Goal: Find specific page/section: Find specific page/section

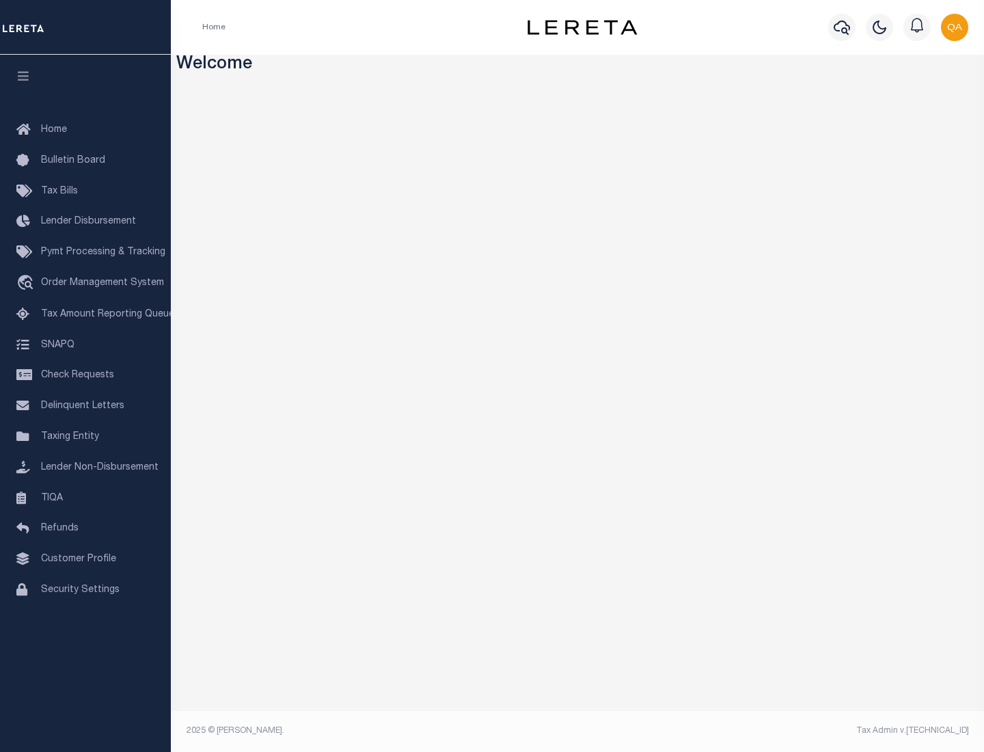
click at [85, 375] on span "Check Requests" at bounding box center [77, 375] width 73 height 10
select select "50"
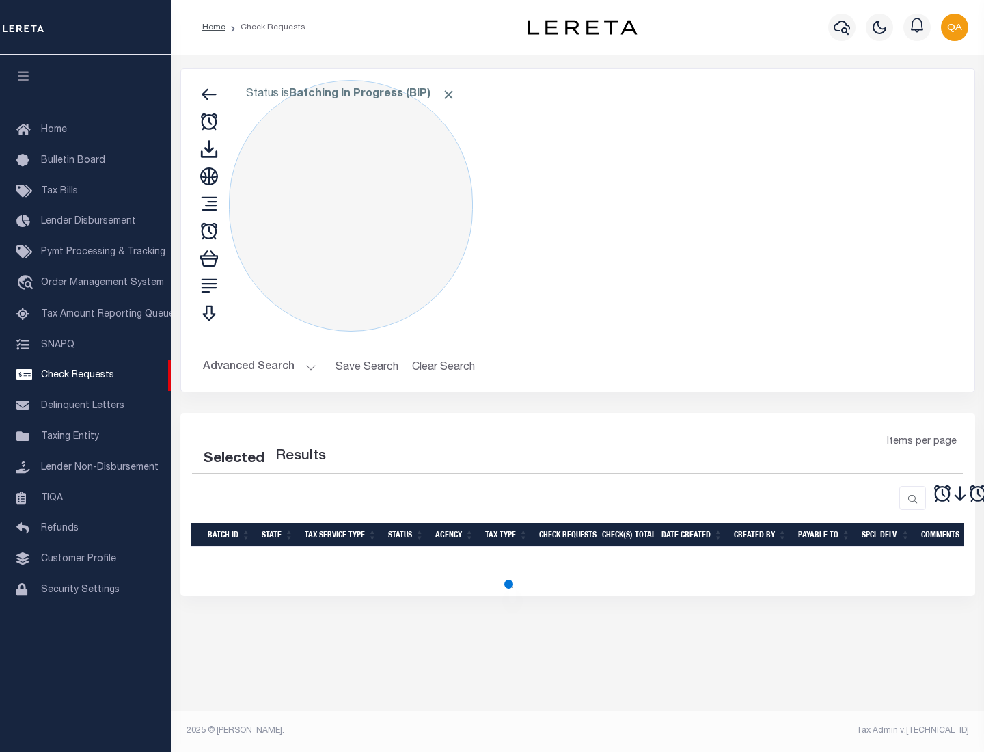
select select "50"
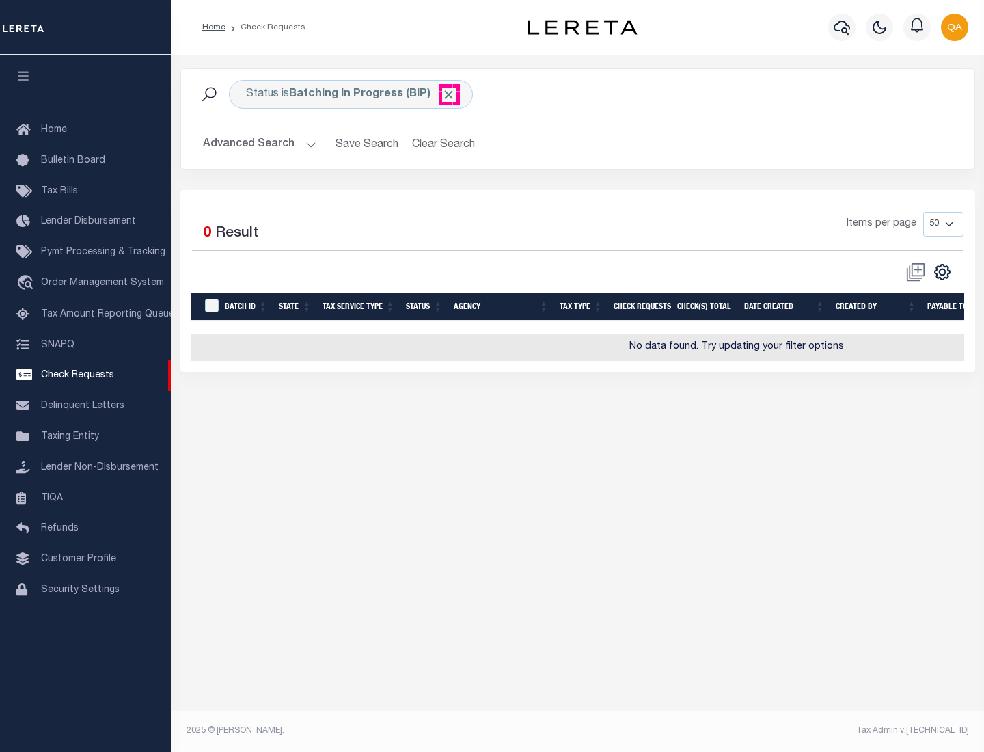
click at [449, 94] on span "Click to Remove" at bounding box center [448, 94] width 14 height 14
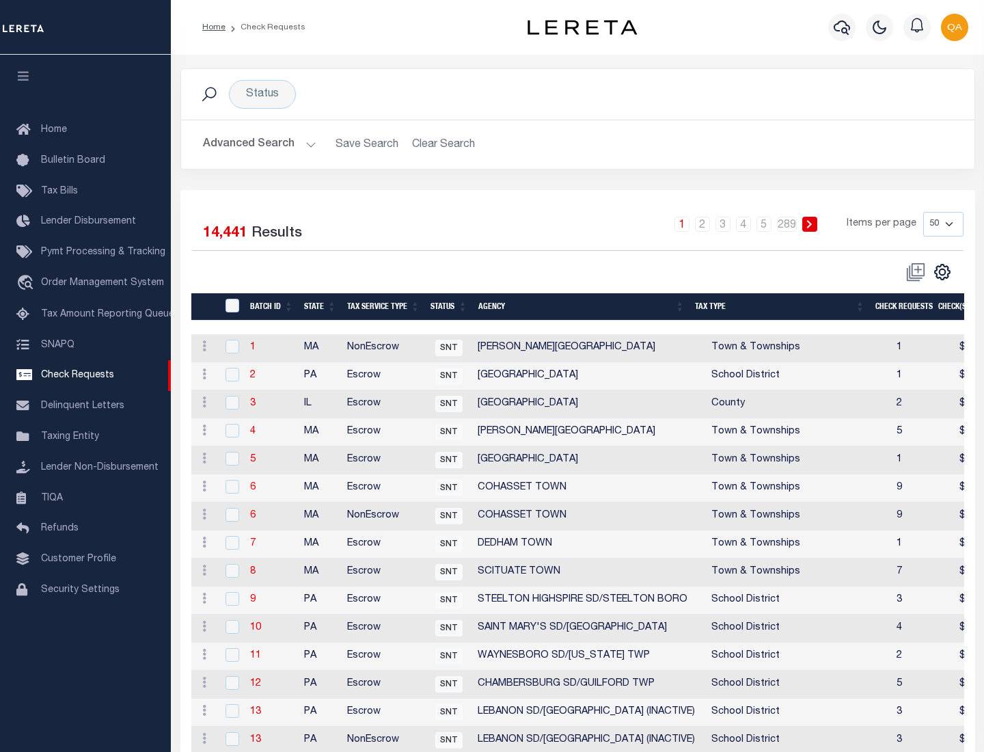
scroll to position [659, 0]
